Goal: Find specific page/section: Find specific page/section

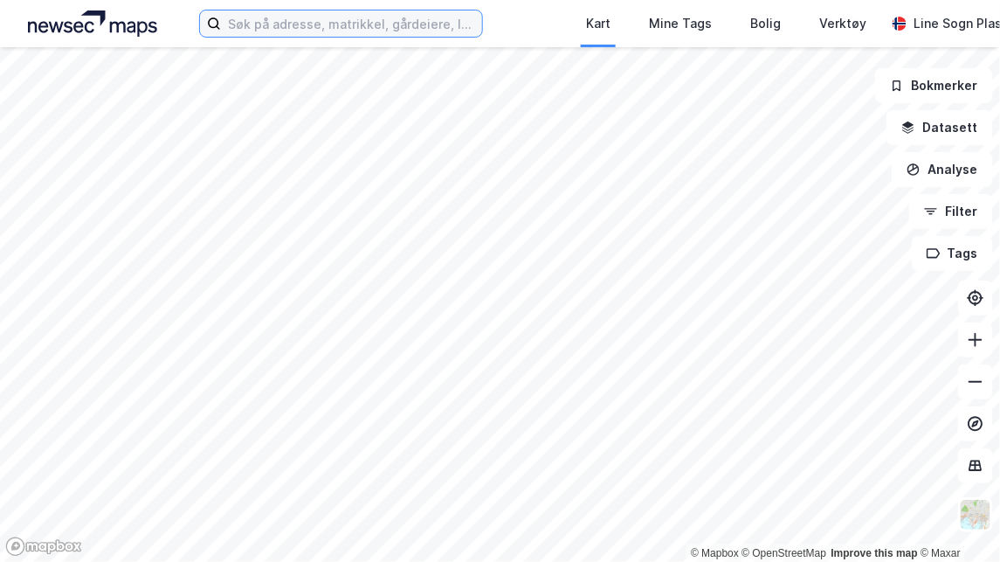
click at [459, 23] on input at bounding box center [351, 23] width 261 height 26
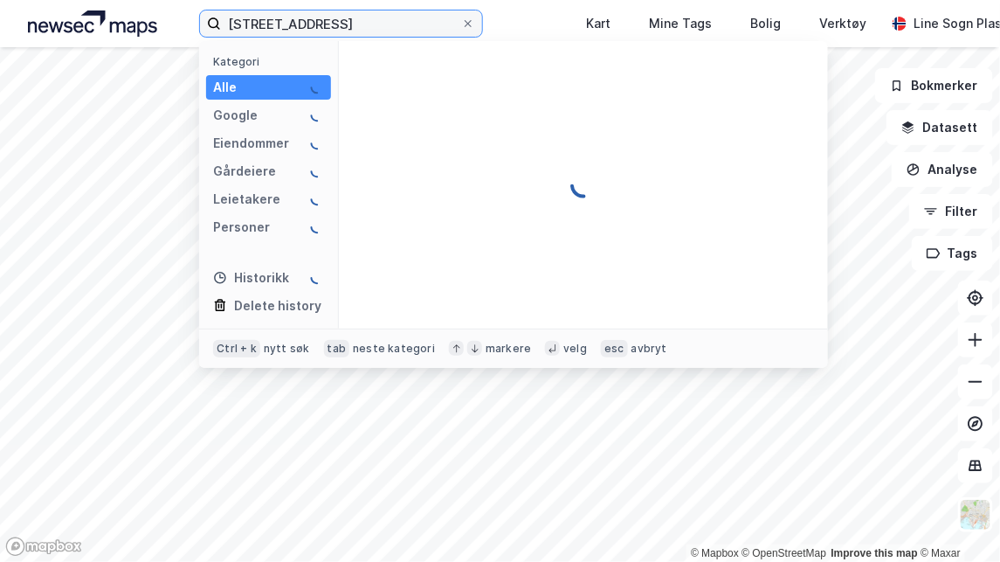
type input "[STREET_ADDRESS]"
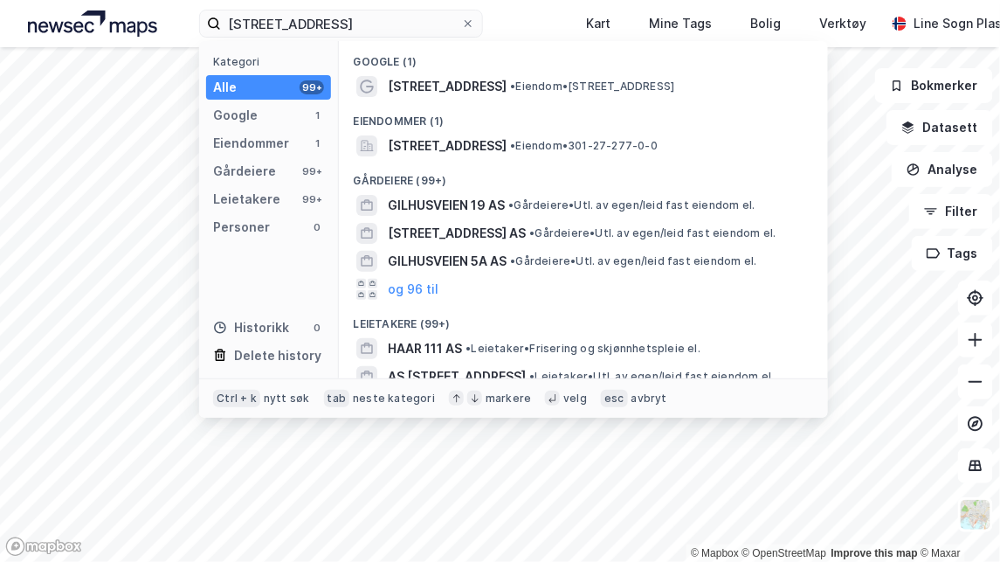
click at [532, 87] on span "• Eiendom • [STREET_ADDRESS]" at bounding box center [592, 86] width 164 height 14
